Goal: Check status: Check status

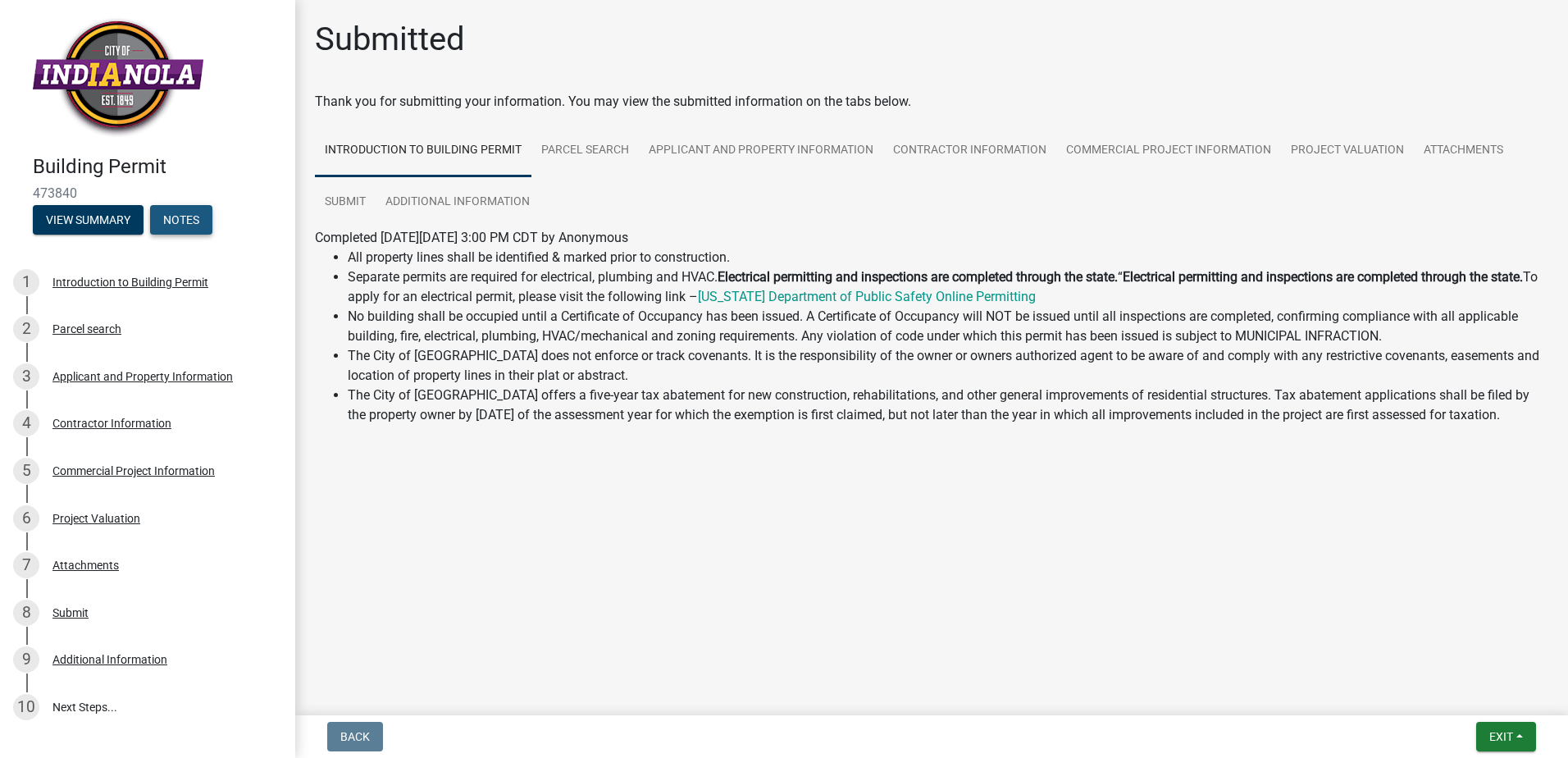
click at [170, 225] on button "Notes" at bounding box center [182, 220] width 63 height 30
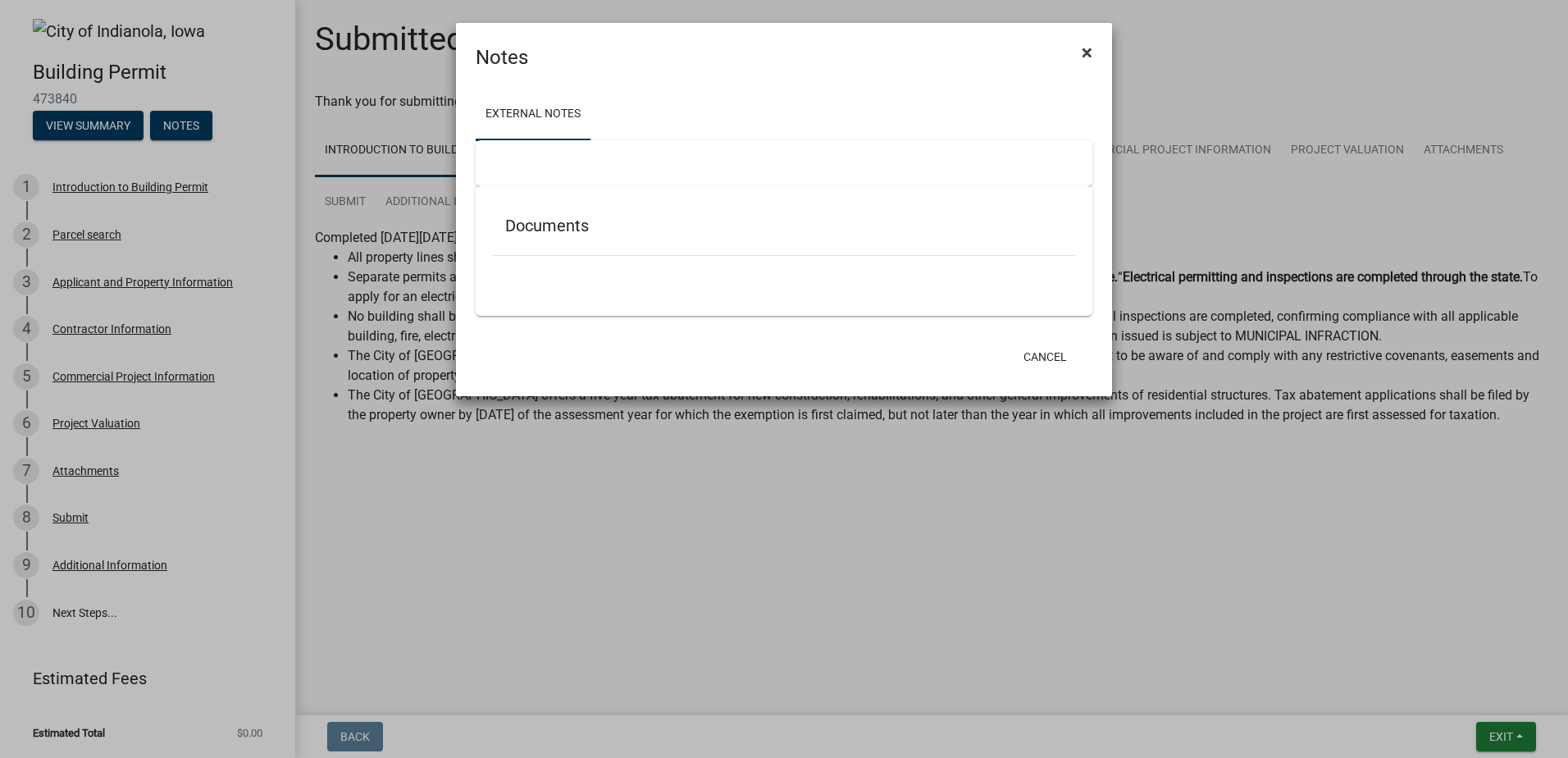
click at [1088, 53] on span "×" at bounding box center [1086, 53] width 11 height 23
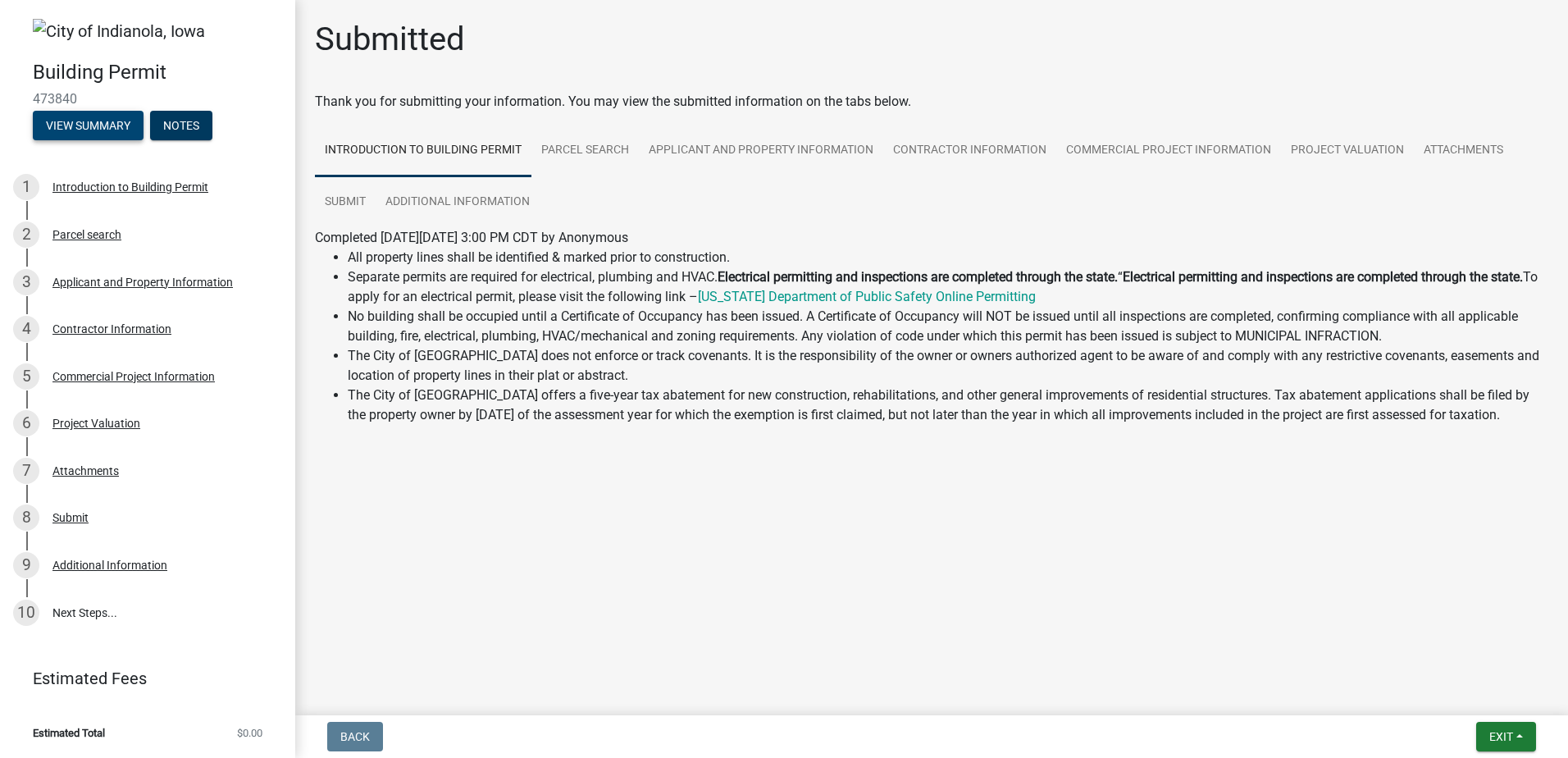
click at [130, 113] on button "View Summary" at bounding box center [88, 126] width 111 height 30
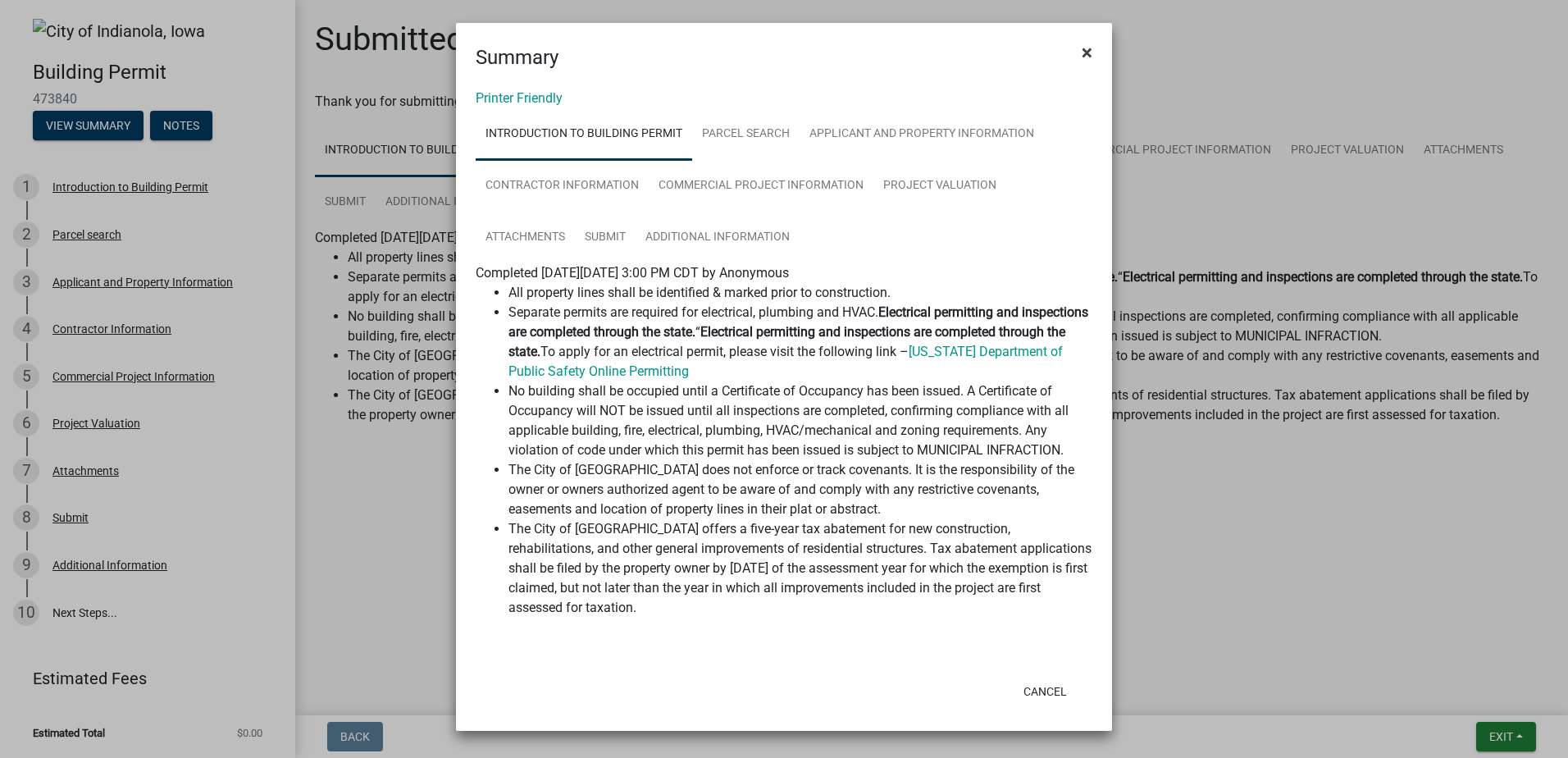
click at [1090, 50] on span "×" at bounding box center [1086, 53] width 11 height 23
